Goal: Information Seeking & Learning: Find specific fact

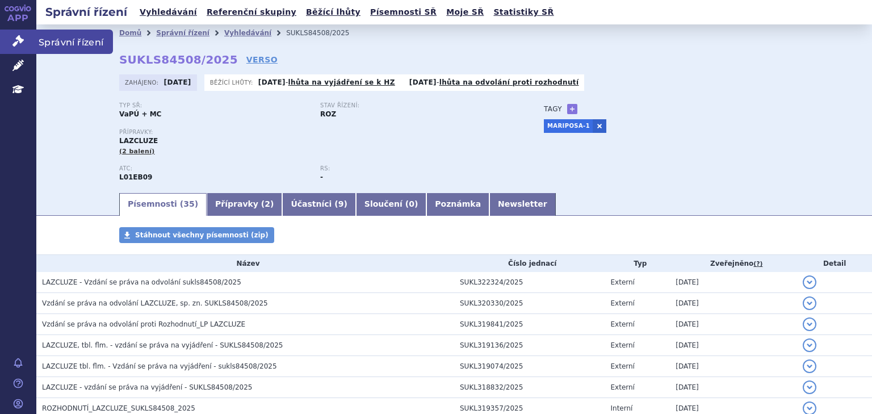
drag, startPoint x: 20, startPoint y: 32, endPoint x: 30, endPoint y: 37, distance: 10.7
click at [20, 32] on link "Správní řízení" at bounding box center [18, 42] width 36 height 24
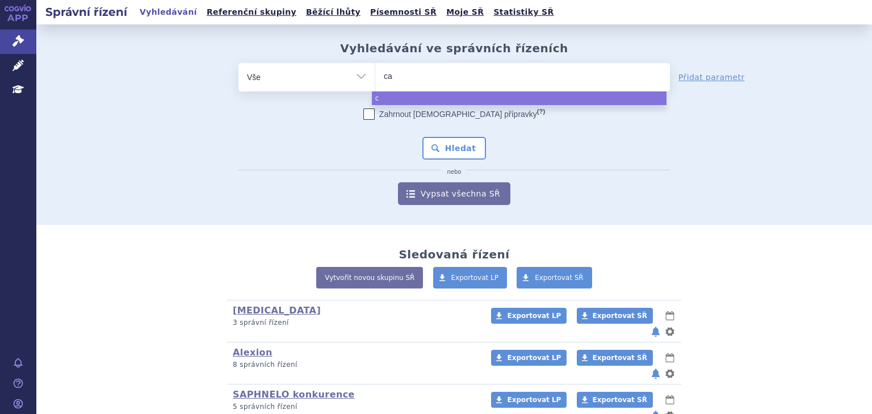
type input "cal"
type input "calq"
type input "calqu"
type input "calque"
type input "calquence"
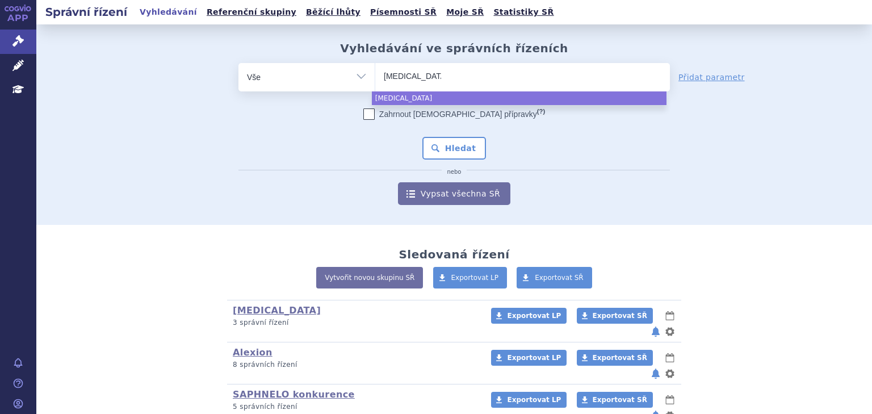
select select "calquence"
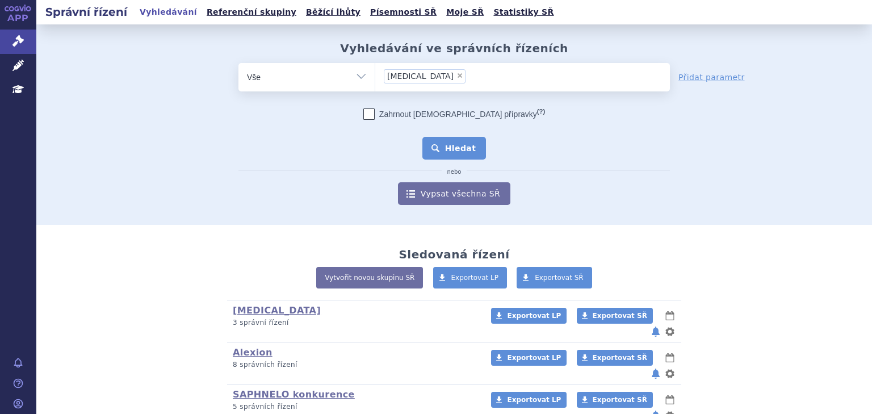
drag, startPoint x: 451, startPoint y: 164, endPoint x: 449, endPoint y: 157, distance: 7.6
click at [451, 163] on div "Zahrnout bratrské přípravky (?) * Pozor, hledání dle vyhledávacího parametru In…" at bounding box center [453, 156] width 431 height 96
click at [451, 152] on button "Hledat" at bounding box center [454, 148] width 64 height 23
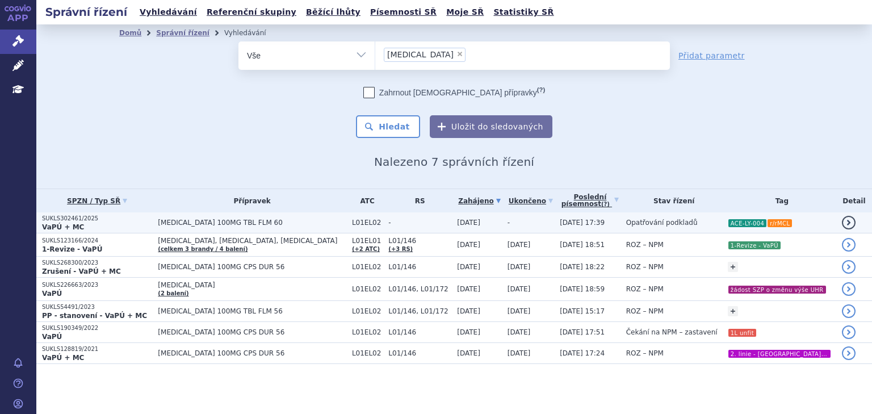
click at [288, 220] on span "CALQUENCE 100MG TBL FLM 60" at bounding box center [252, 222] width 188 height 8
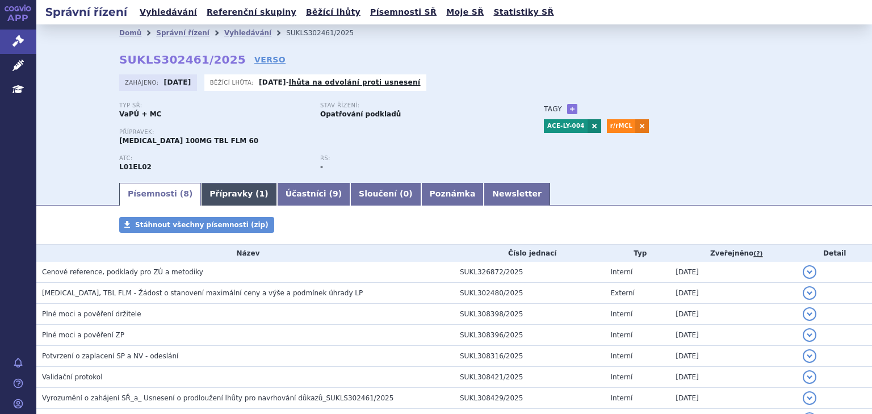
click at [222, 193] on link "Přípravky ( 1 )" at bounding box center [238, 194] width 75 height 23
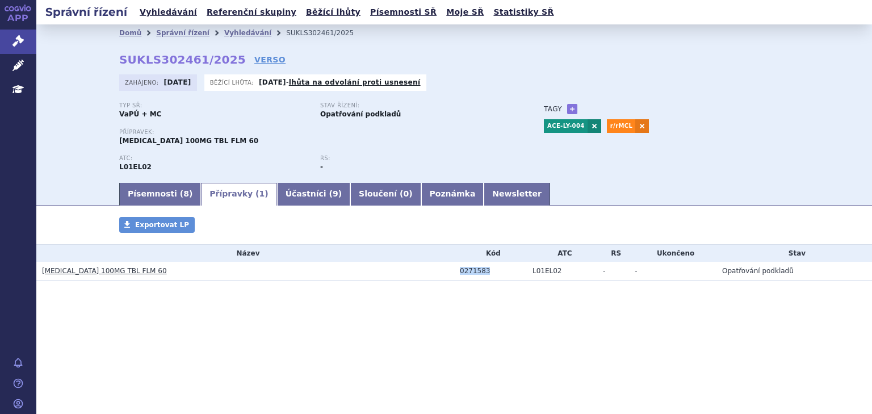
drag, startPoint x: 486, startPoint y: 270, endPoint x: 454, endPoint y: 270, distance: 31.8
click at [454, 270] on td "0271583" at bounding box center [490, 271] width 73 height 19
copy div "0271583"
click at [23, 64] on icon at bounding box center [17, 65] width 11 height 11
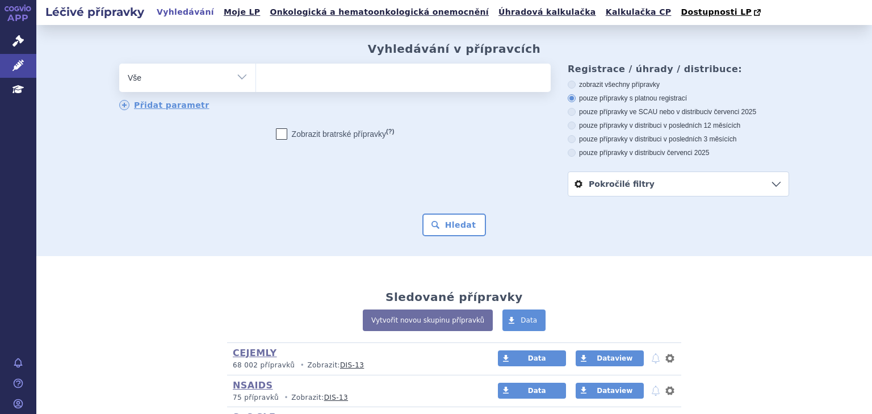
click at [362, 74] on ul at bounding box center [403, 76] width 295 height 24
click at [256, 74] on select at bounding box center [255, 77] width 1 height 28
paste input "0271583"
type input "0271583"
select select "0271583"
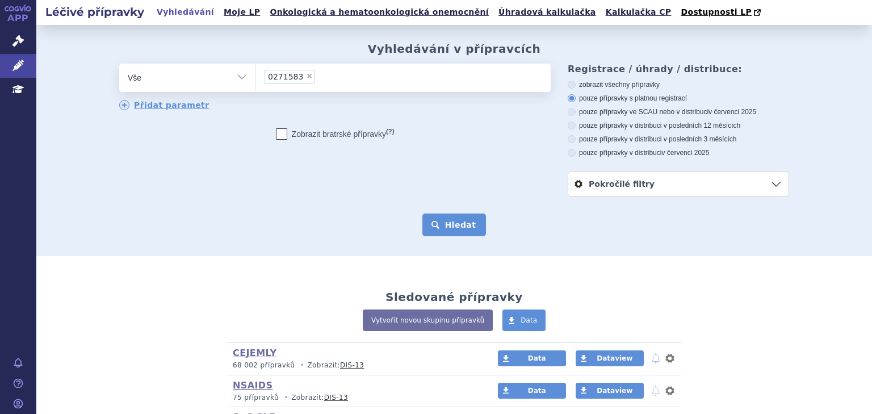
click at [444, 224] on button "Hledat" at bounding box center [454, 224] width 64 height 23
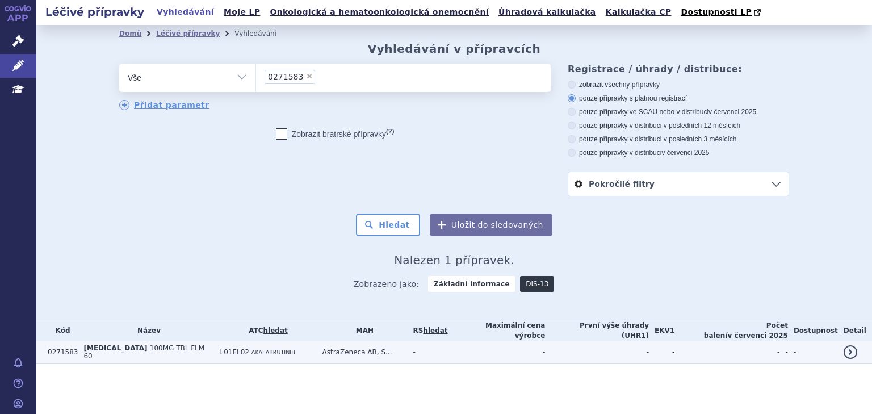
click at [317, 351] on td "AstraZeneca AB, S..." at bounding box center [362, 351] width 91 height 23
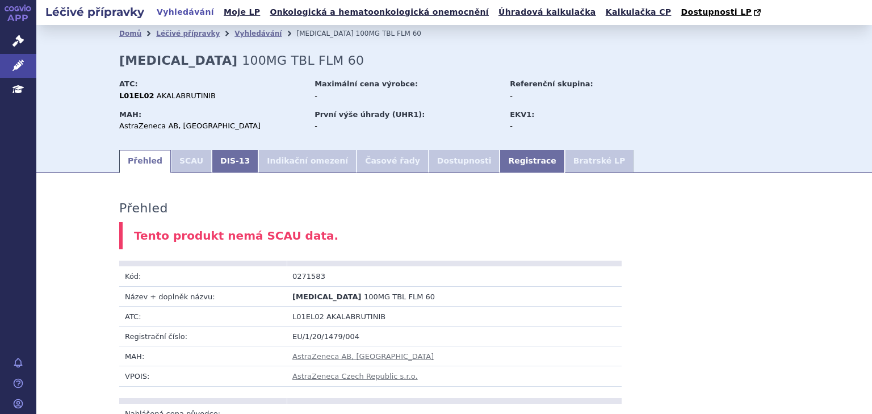
click at [16, 26] on link "APP" at bounding box center [18, 15] width 36 height 30
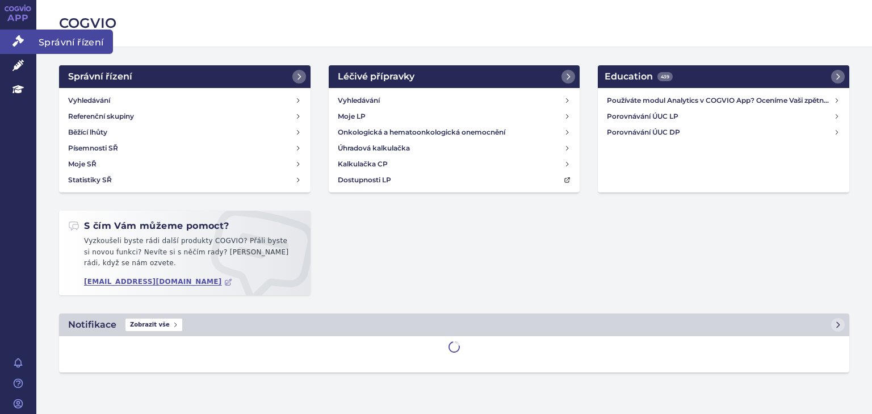
click at [17, 42] on icon at bounding box center [17, 40] width 11 height 11
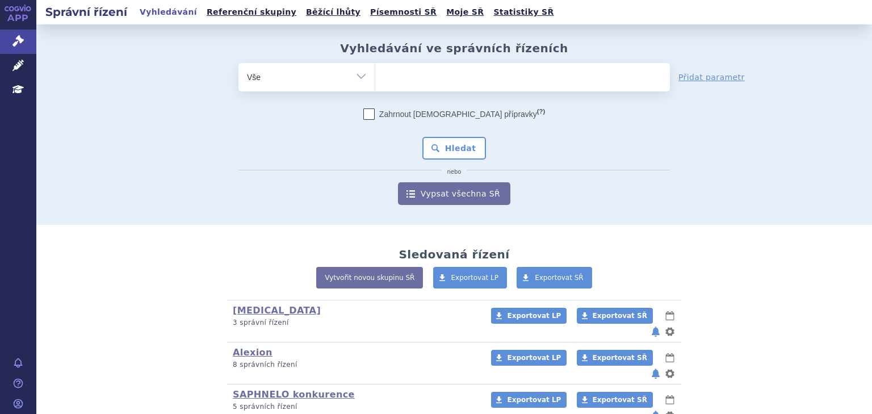
click at [427, 78] on ul at bounding box center [522, 75] width 295 height 24
click at [375, 78] on select at bounding box center [375, 76] width 1 height 28
paste input "0271583"
type input "0271583"
select select "0271583"
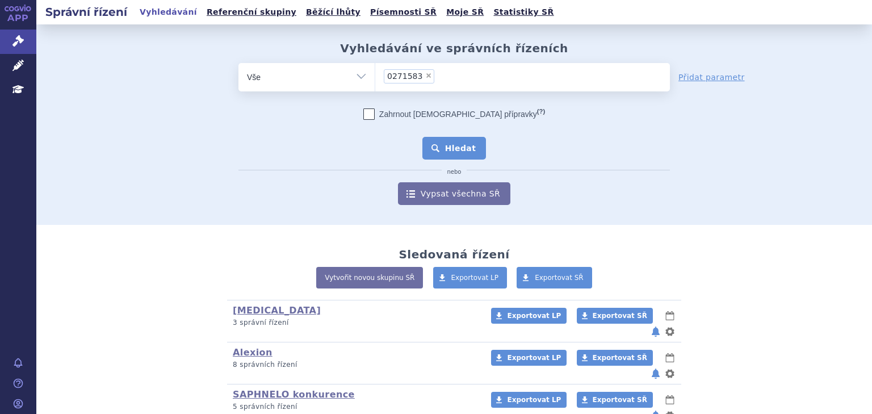
click at [451, 146] on button "Hledat" at bounding box center [454, 148] width 64 height 23
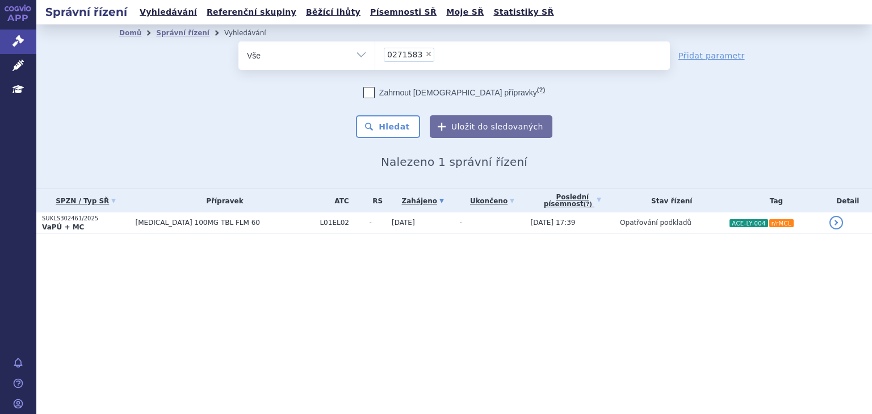
click at [425, 52] on span "×" at bounding box center [428, 54] width 7 height 7
click at [375, 52] on select "0271583" at bounding box center [375, 55] width 1 height 28
select select
click at [398, 57] on ul at bounding box center [522, 53] width 295 height 24
click at [375, 57] on select "0271583" at bounding box center [375, 55] width 1 height 28
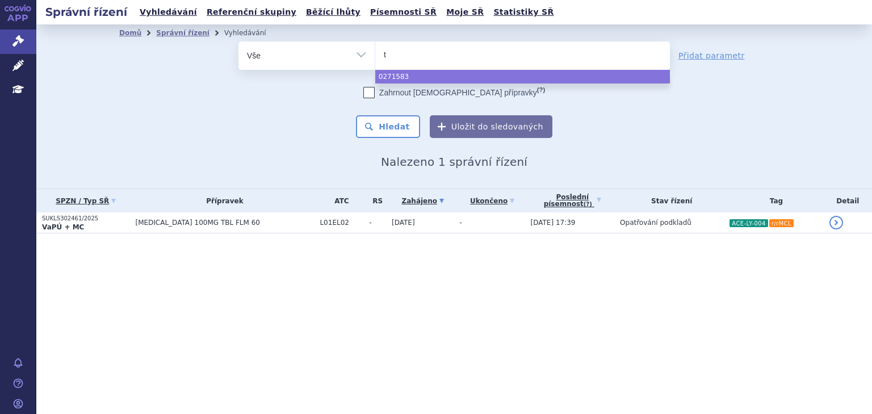
type input "ta"
type input "tag"
type input "tagri"
type input "tagriss"
type input "[MEDICAL_DATA]"
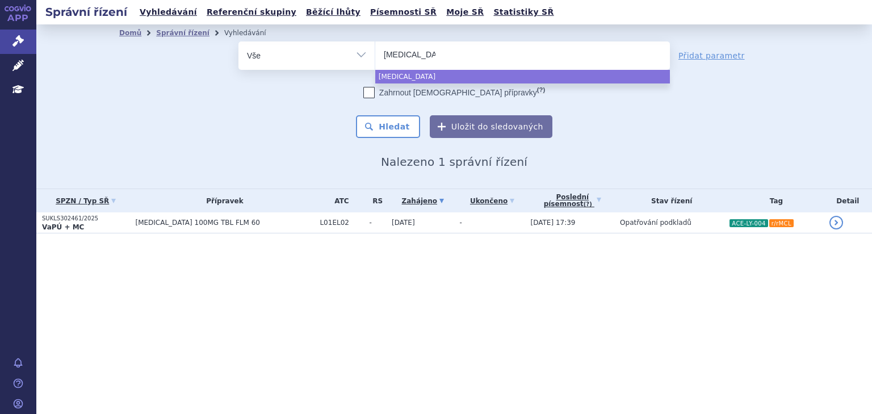
select select "[MEDICAL_DATA]"
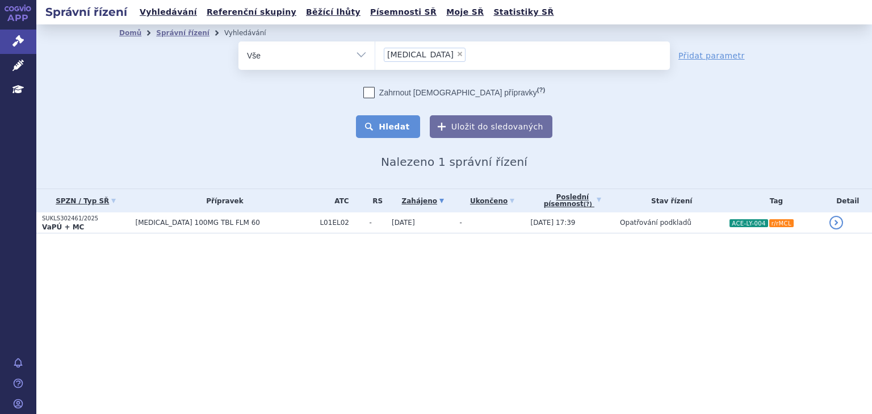
click at [395, 135] on button "Hledat" at bounding box center [388, 126] width 64 height 23
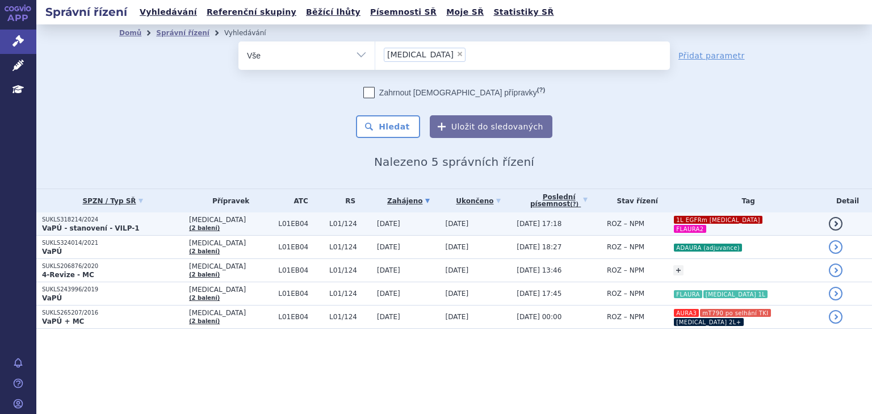
click at [445, 220] on span "[DATE]" at bounding box center [456, 224] width 23 height 8
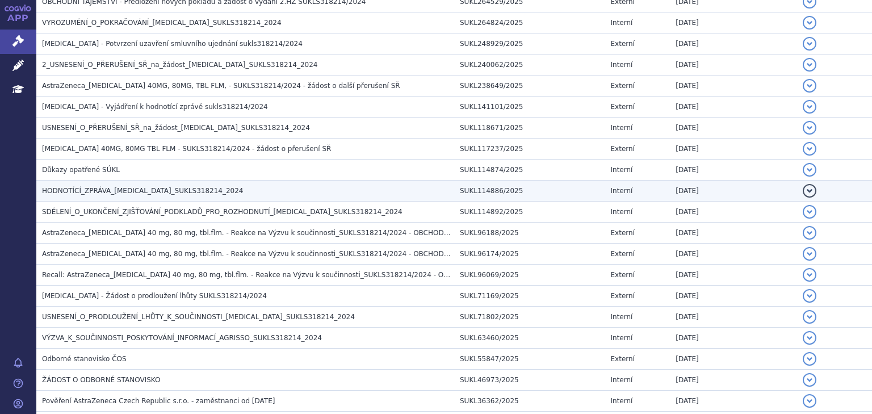
scroll to position [575, 0]
